Goal: Information Seeking & Learning: Find specific fact

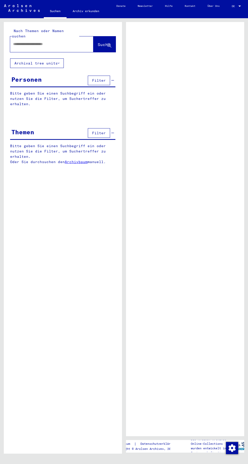
click at [41, 41] on input "text" at bounding box center [47, 43] width 68 height 5
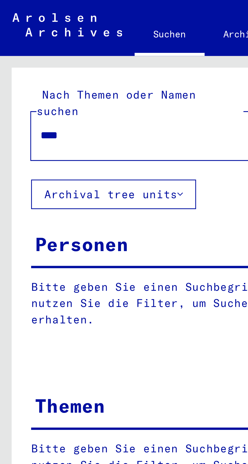
type input "*****"
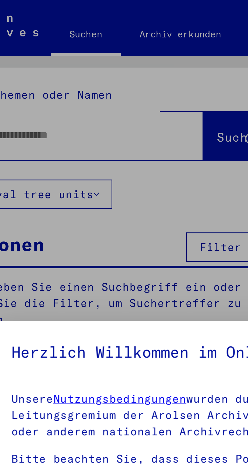
click at [87, 143] on p "Unsere Nutzungsbedingungen wurden durch den Internationalen Ausschuss als obers…" at bounding box center [124, 135] width 186 height 16
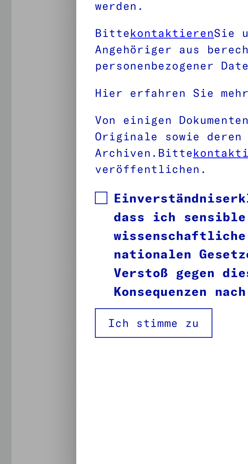
scroll to position [108, 0]
click at [34, 242] on p "Von einigen Dokumenten werden in den Arolsen Archives nur Kopien aufbewahrt.Die…" at bounding box center [124, 231] width 186 height 21
click at [33, 251] on span at bounding box center [33, 249] width 4 height 4
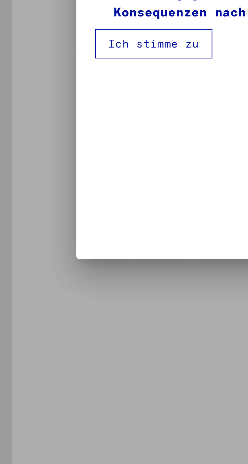
click at [48, 294] on button "Ich stimme zu" at bounding box center [50, 290] width 38 height 10
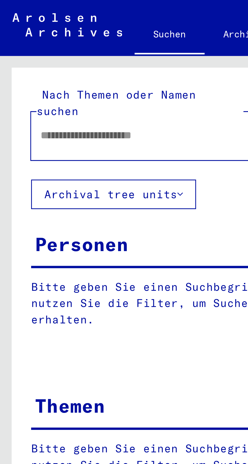
click at [21, 41] on input "text" at bounding box center [47, 43] width 68 height 5
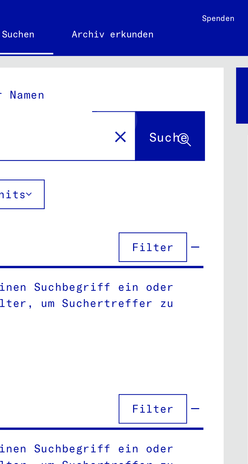
type input "**********"
click at [104, 42] on span "Suche" at bounding box center [104, 44] width 13 height 5
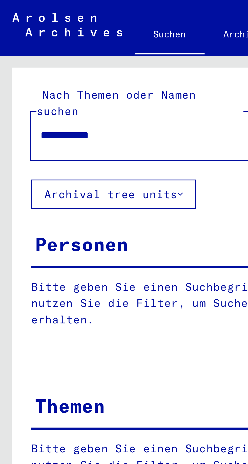
scroll to position [0, 1]
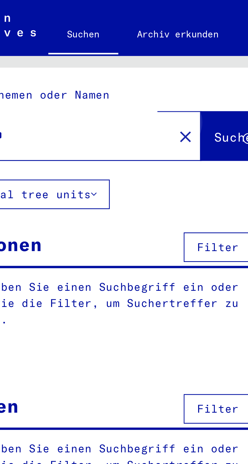
click at [101, 42] on span "Suche" at bounding box center [104, 44] width 13 height 5
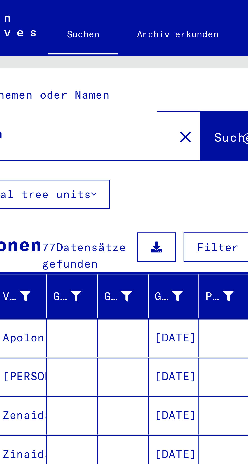
scroll to position [25, 0]
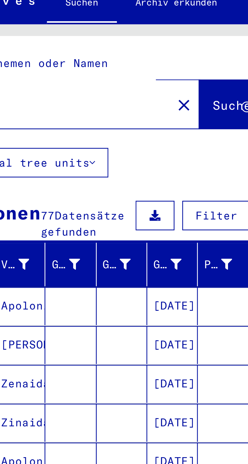
click at [59, 172] on span "Alle Ergebnisse anzeigen" at bounding box center [41, 174] width 55 height 5
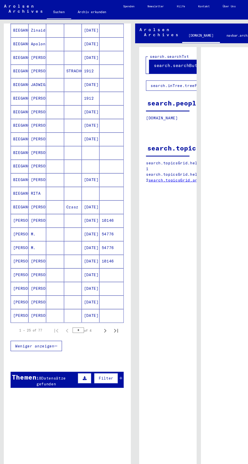
scroll to position [118, 0]
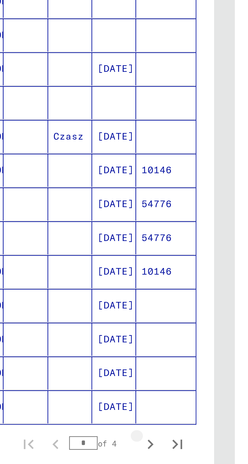
click at [98, 306] on icon "Next page" at bounding box center [98, 309] width 7 height 7
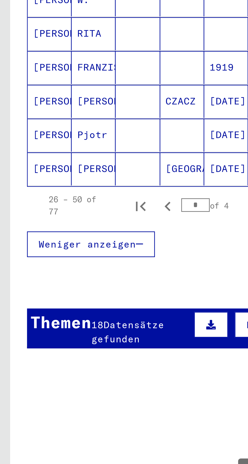
scroll to position [0, 1]
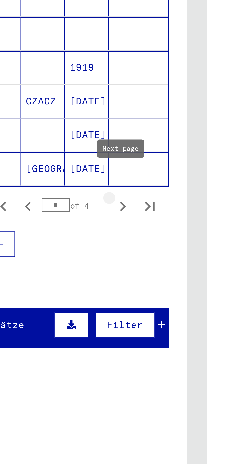
click at [98, 304] on icon "Next page" at bounding box center [98, 307] width 7 height 7
type input "*"
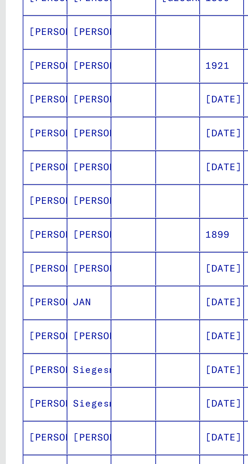
scroll to position [75, 0]
